Goal: Complete application form

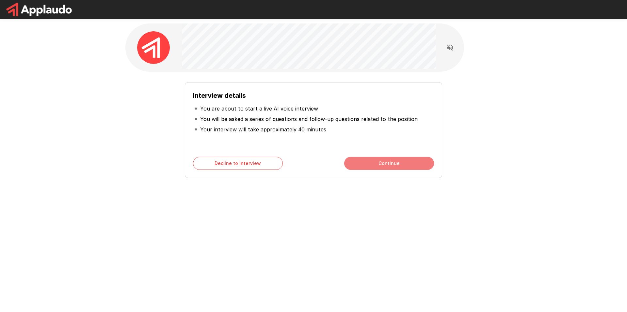
click at [403, 163] on button "Continue" at bounding box center [389, 163] width 90 height 13
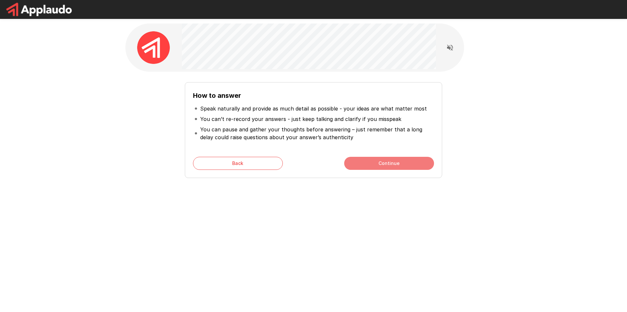
click at [413, 160] on button "Continue" at bounding box center [389, 163] width 90 height 13
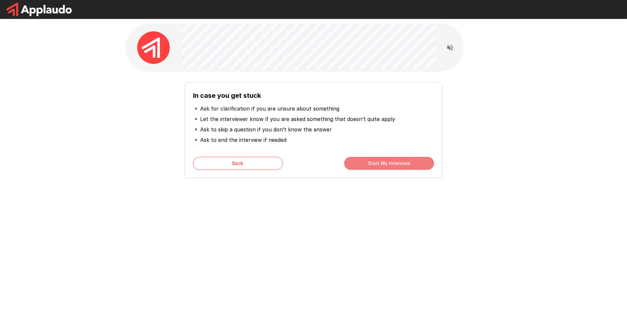
click at [400, 163] on button "Start My Interview" at bounding box center [389, 163] width 90 height 13
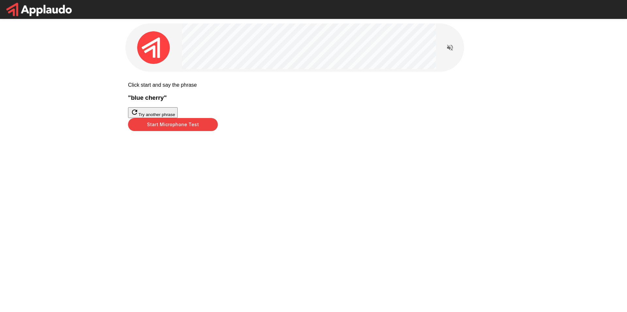
click at [218, 131] on button "Start Microphone Test" at bounding box center [173, 124] width 90 height 13
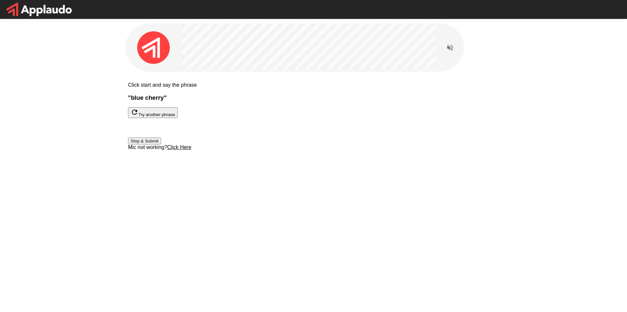
click at [161, 145] on button "Stop & Submit" at bounding box center [144, 141] width 33 height 7
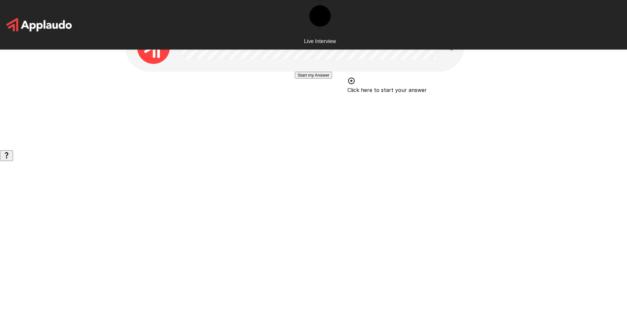
click at [332, 79] on button "Start my Answer" at bounding box center [313, 75] width 37 height 7
click at [330, 98] on button "Stop & Submit" at bounding box center [313, 94] width 33 height 7
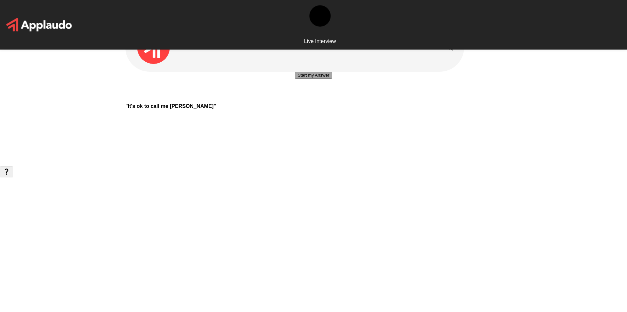
click at [332, 79] on button "Start my Answer" at bounding box center [313, 75] width 37 height 7
click at [330, 98] on button "Stop & Submit" at bounding box center [313, 94] width 33 height 7
click at [328, 79] on button "Start my Answer" at bounding box center [313, 75] width 37 height 7
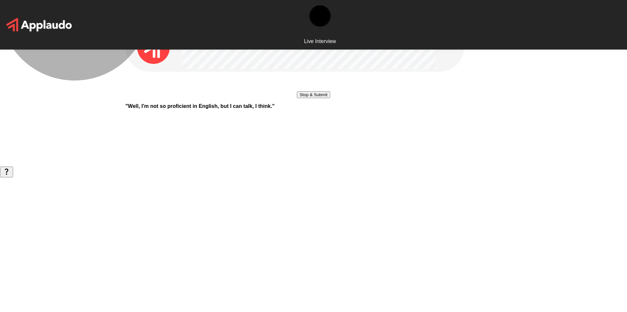
click at [330, 98] on button "Stop & Submit" at bounding box center [313, 94] width 33 height 7
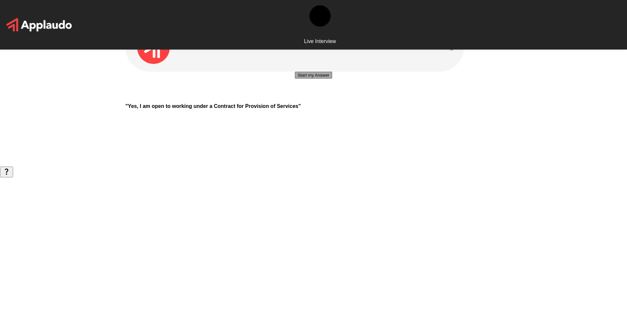
click at [332, 79] on button "Start my Answer" at bounding box center [313, 75] width 37 height 7
click at [330, 98] on button "Stop & Submit" at bounding box center [313, 94] width 33 height 7
click at [332, 79] on button "Start my Answer" at bounding box center [313, 75] width 37 height 7
click at [323, 98] on button "Stop & Submit" at bounding box center [313, 94] width 33 height 7
click at [332, 79] on button "Start my Answer" at bounding box center [313, 75] width 37 height 7
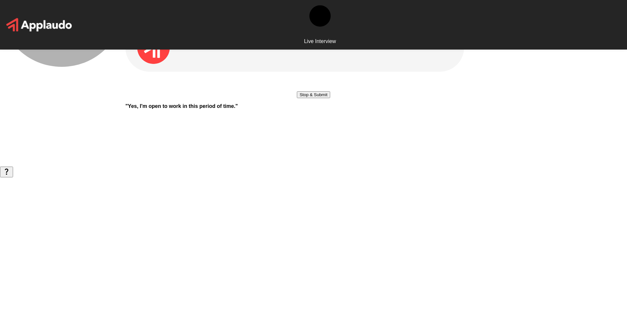
click at [330, 98] on button "Stop & Submit" at bounding box center [313, 94] width 33 height 7
click at [332, 79] on button "Start my Answer" at bounding box center [313, 75] width 37 height 7
click at [330, 98] on button "Stop & Submit" at bounding box center [313, 94] width 33 height 7
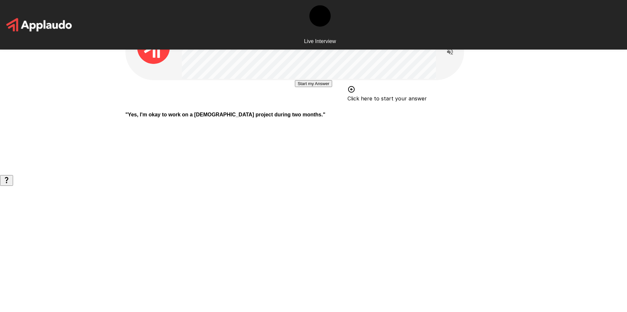
click at [332, 87] on button "Start my Answer" at bounding box center [313, 83] width 37 height 7
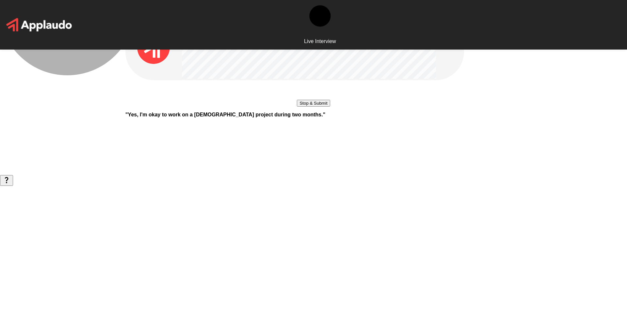
click at [330, 107] on button "Stop & Submit" at bounding box center [313, 103] width 33 height 7
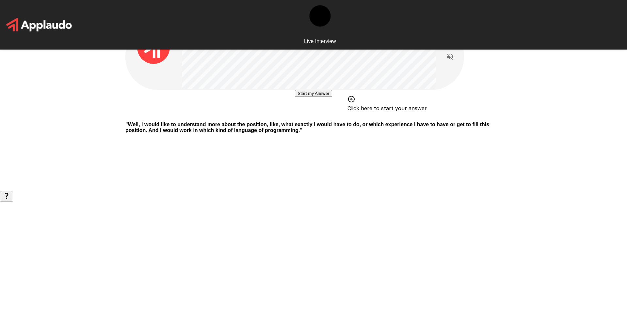
click at [332, 97] on button "Start my Answer" at bounding box center [313, 93] width 37 height 7
click at [330, 116] on button "Stop & Submit" at bounding box center [313, 113] width 33 height 7
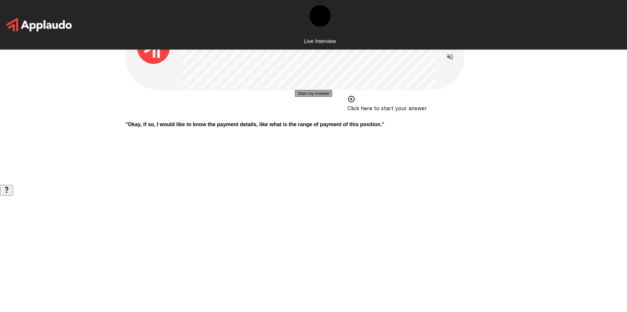
click at [332, 97] on button "Start my Answer" at bounding box center [313, 93] width 37 height 7
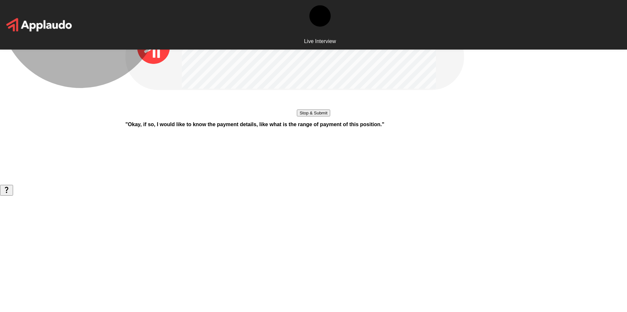
click at [330, 116] on button "Stop & Submit" at bounding box center [313, 113] width 33 height 7
